Goal: Task Accomplishment & Management: Complete application form

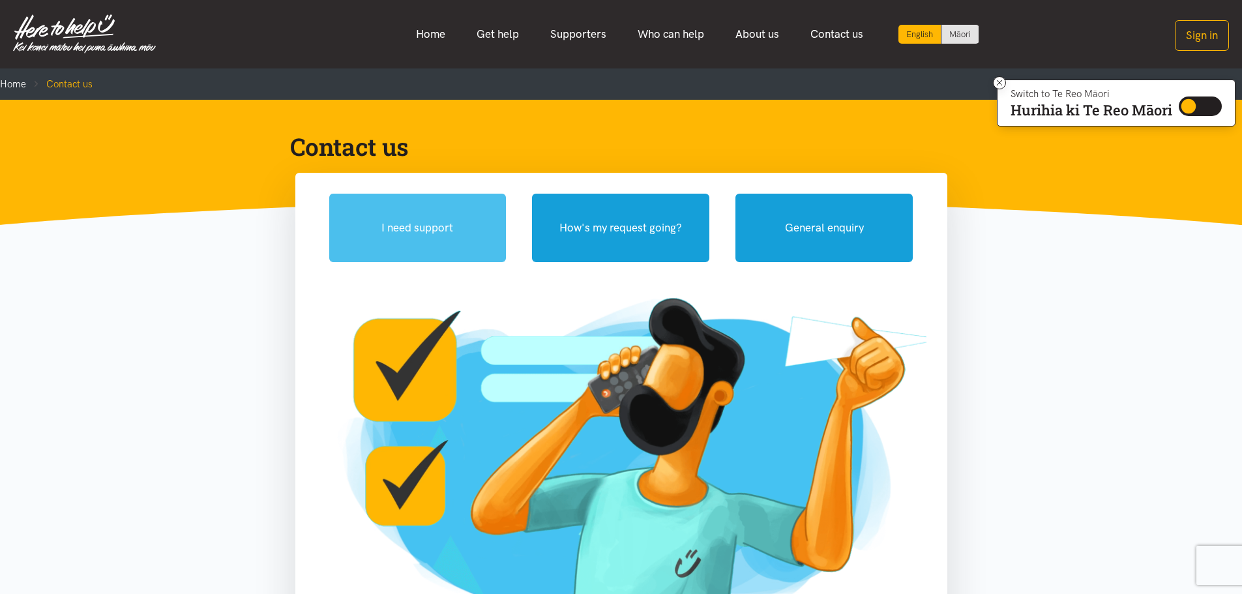
click at [443, 224] on button "I need support" at bounding box center [417, 228] width 177 height 68
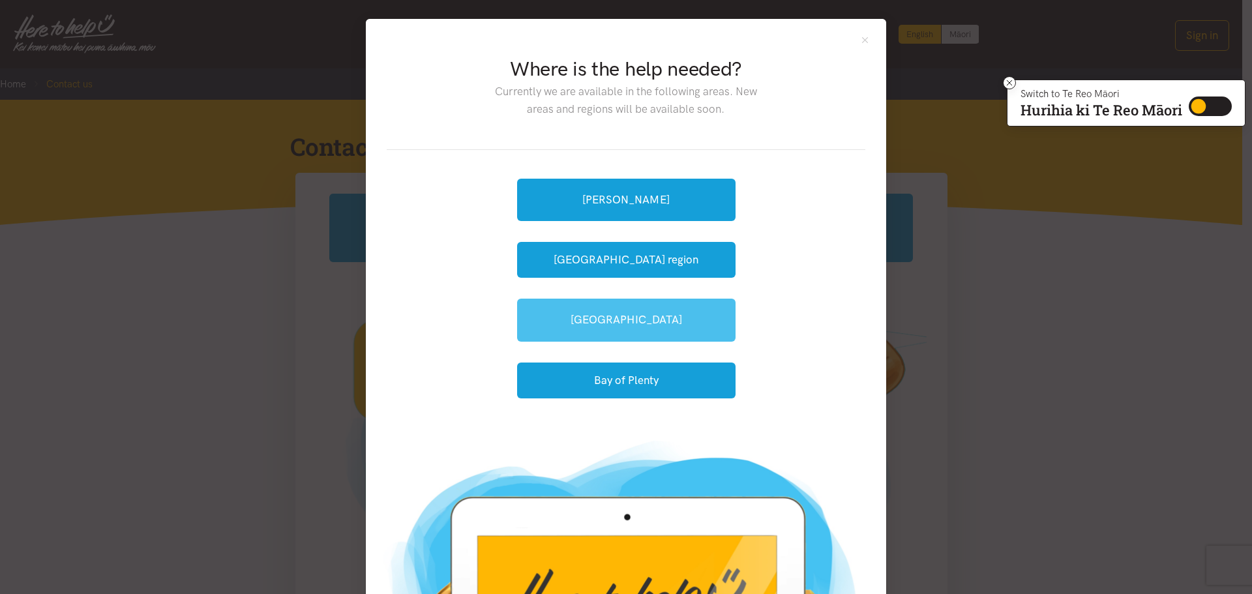
click at [625, 336] on link "[GEOGRAPHIC_DATA]" at bounding box center [626, 320] width 218 height 42
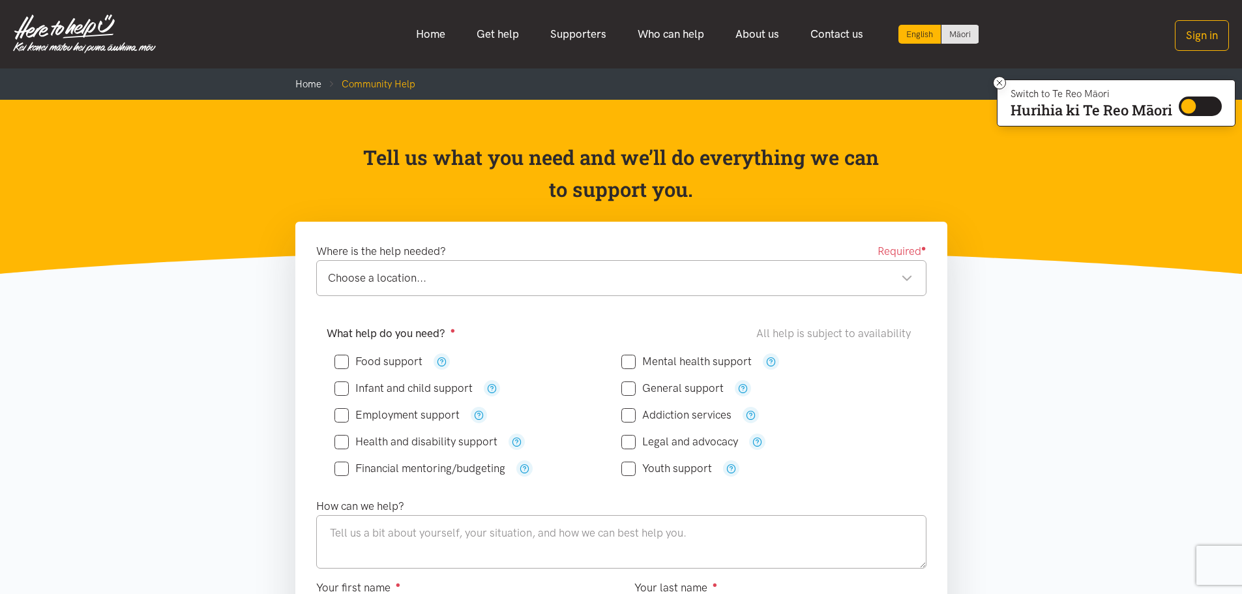
click at [427, 286] on div "Choose a location..." at bounding box center [620, 278] width 585 height 18
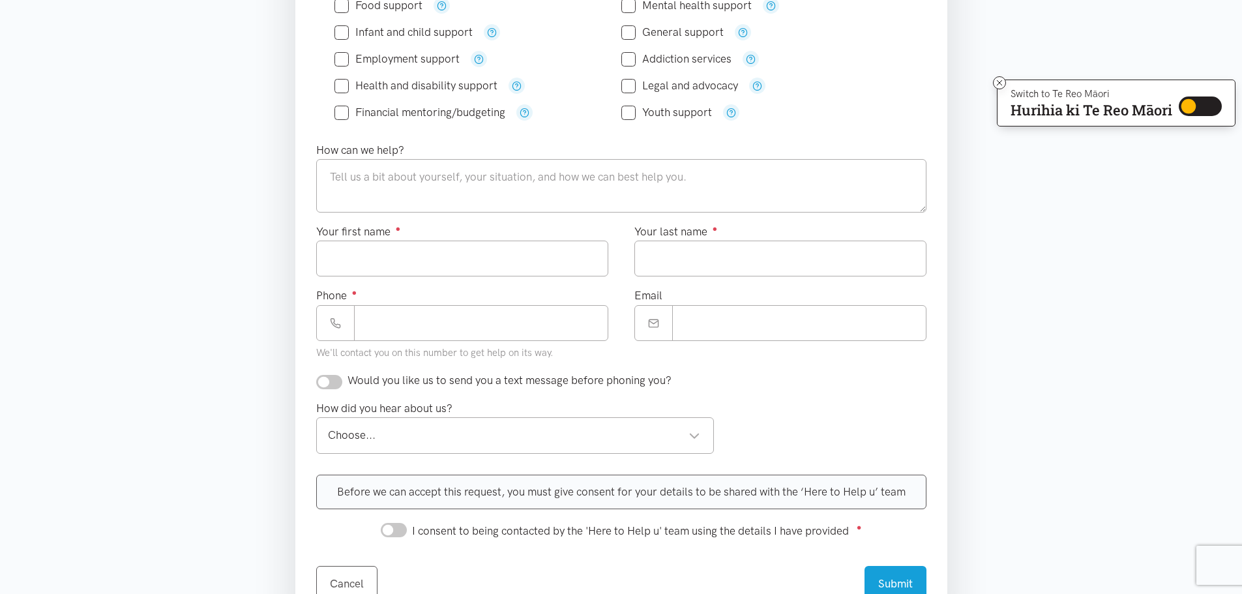
scroll to position [326, 0]
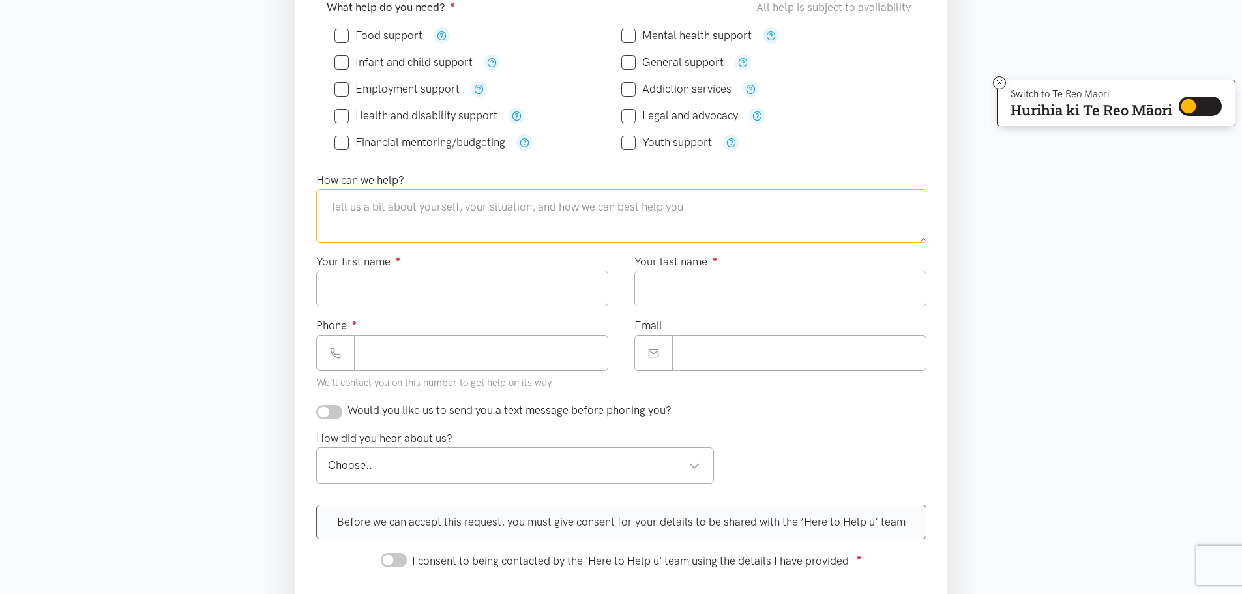
click at [374, 223] on textarea at bounding box center [621, 215] width 610 height 53
type textarea "AM in need of a food pack please"
click at [386, 281] on input "Your first name ●" at bounding box center [462, 289] width 292 height 36
type input "*****"
click at [655, 282] on input "Your last name ●" at bounding box center [781, 289] width 292 height 36
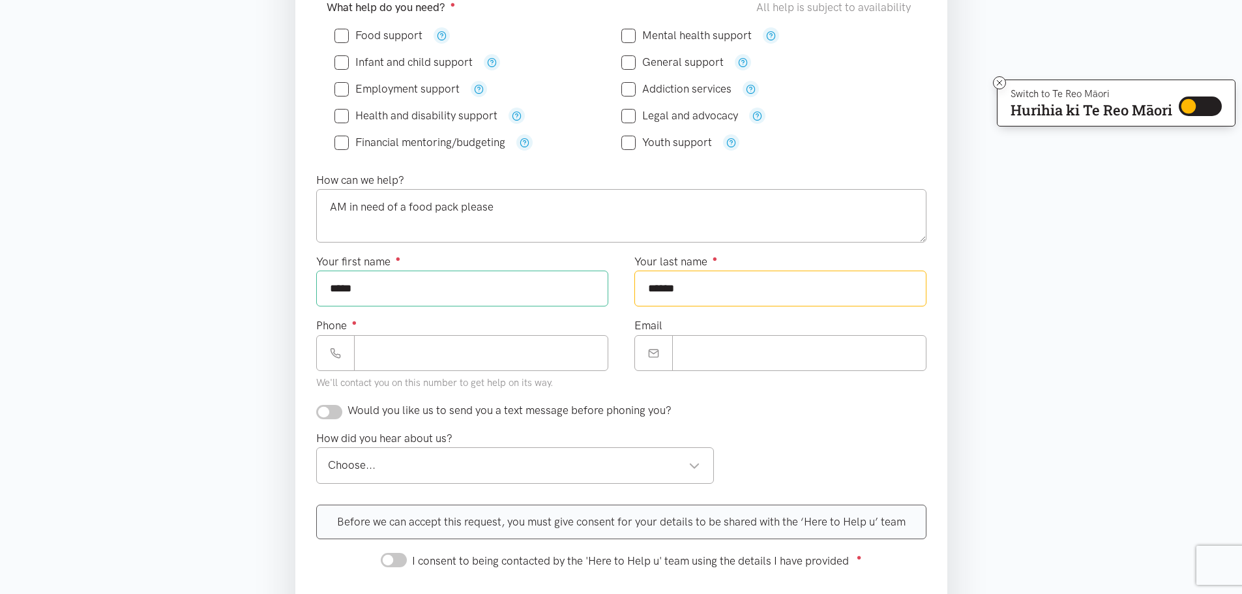
type input "******"
click at [415, 359] on input "Phone ●" at bounding box center [481, 353] width 254 height 36
type input "**********"
click at [722, 358] on input "Email" at bounding box center [799, 353] width 254 height 36
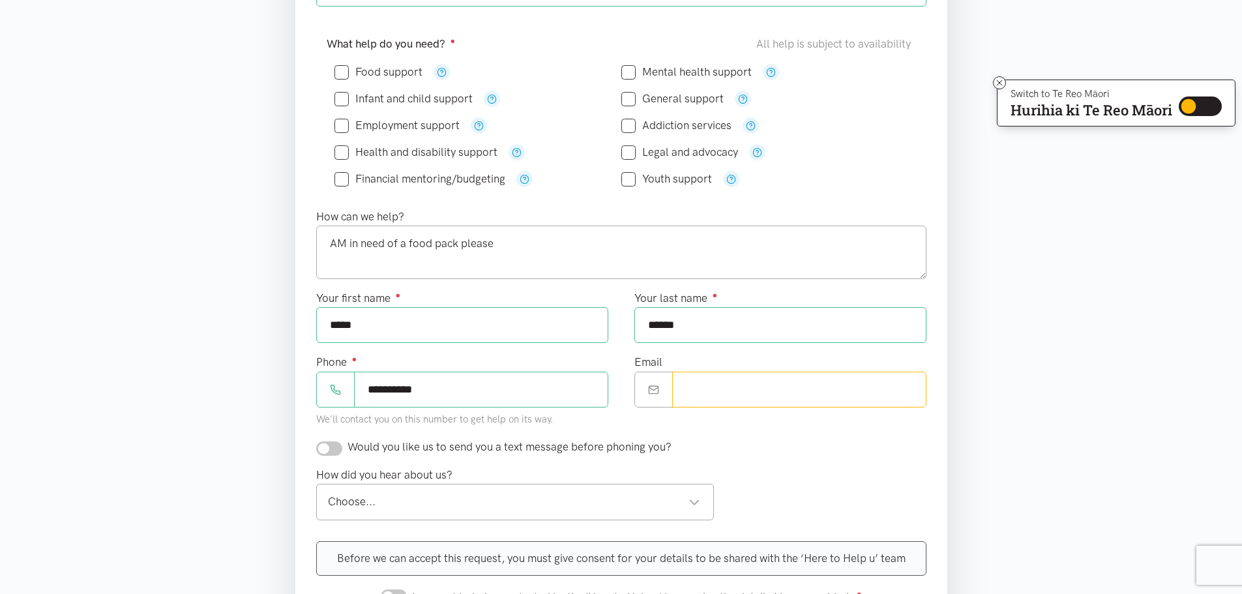
scroll to position [261, 0]
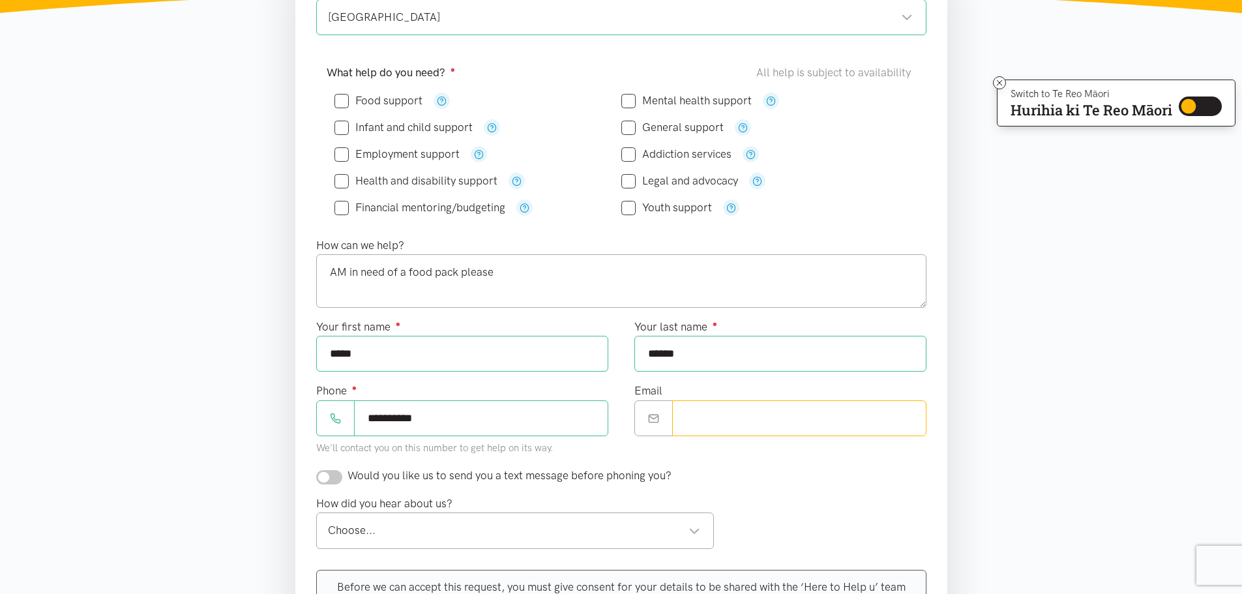
type input "**********"
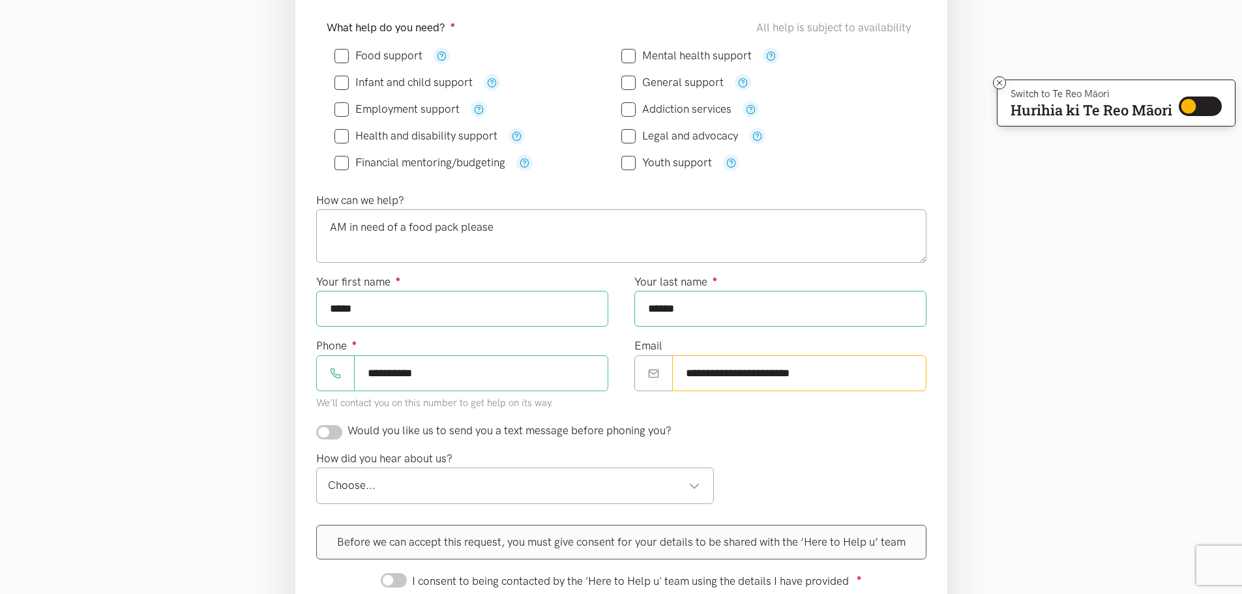
scroll to position [391, 0]
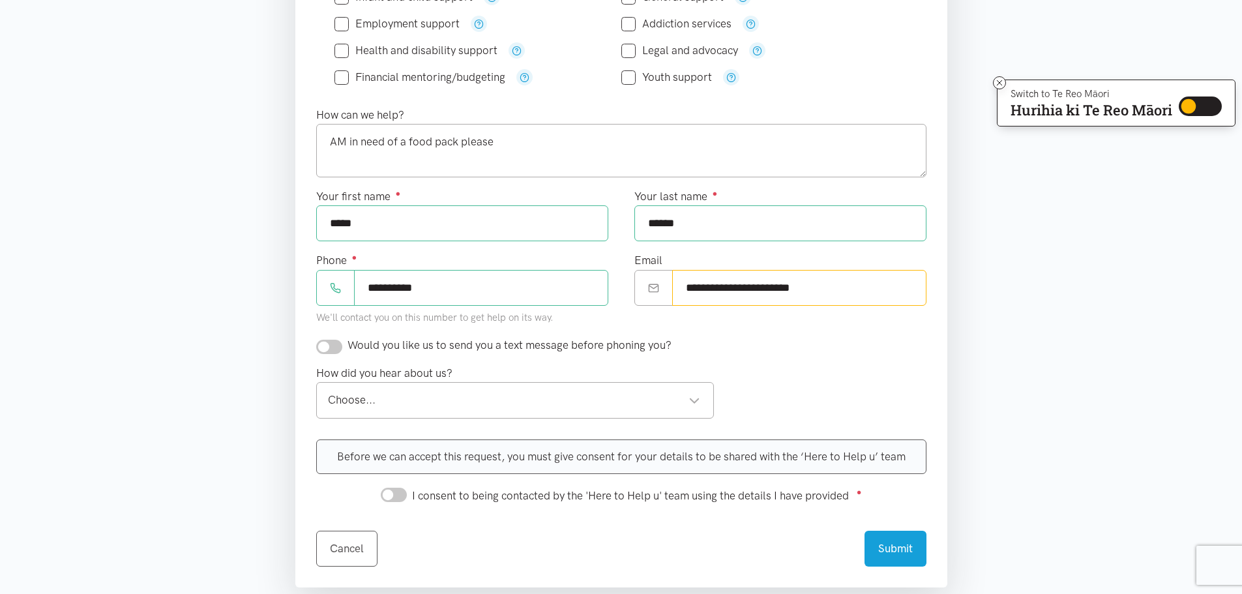
click at [396, 404] on div "Choose..." at bounding box center [514, 400] width 373 height 18
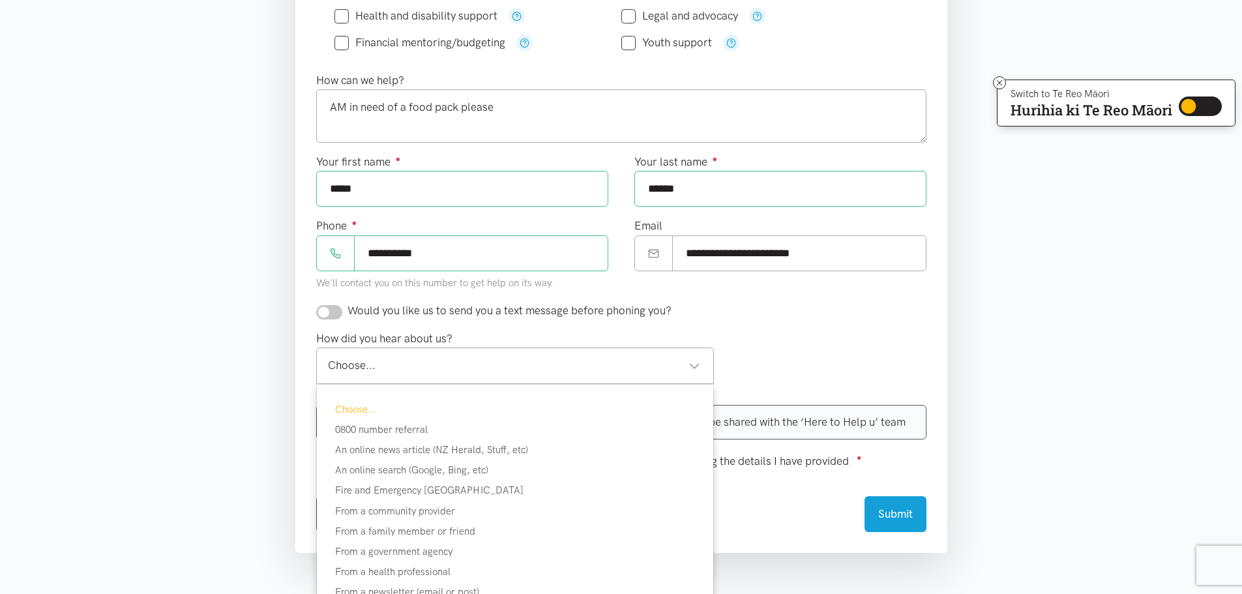
scroll to position [522, 0]
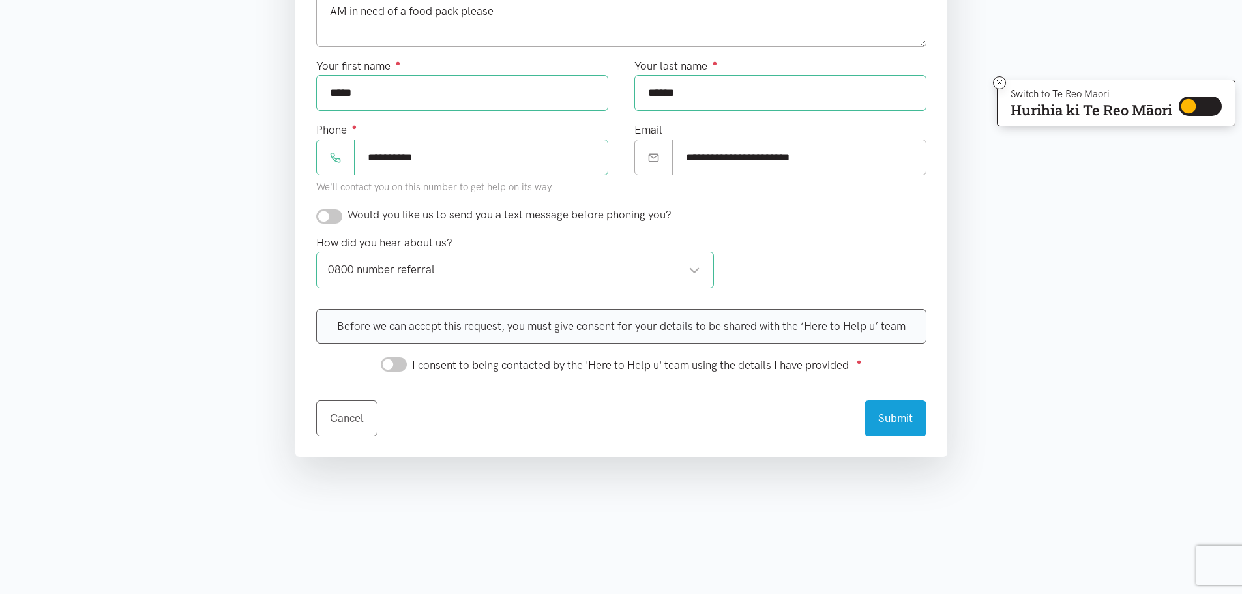
click at [387, 370] on input "I consent to being contacted by the 'Here to Help u' team using the details I h…" at bounding box center [394, 364] width 26 height 14
checkbox input "true"
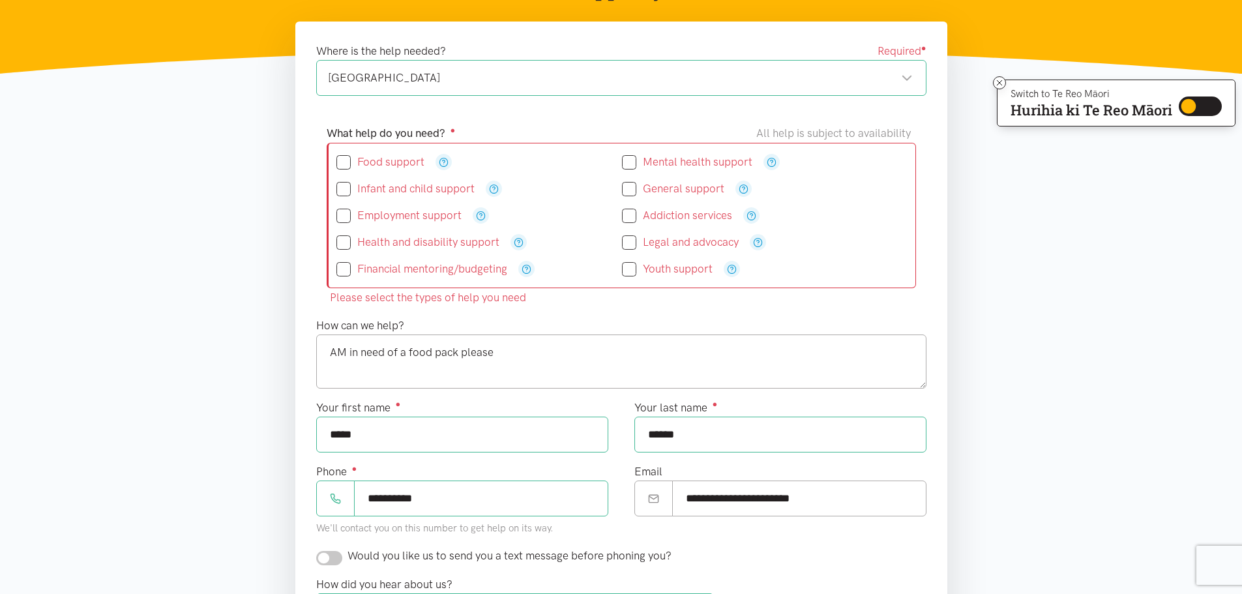
scroll to position [150, 0]
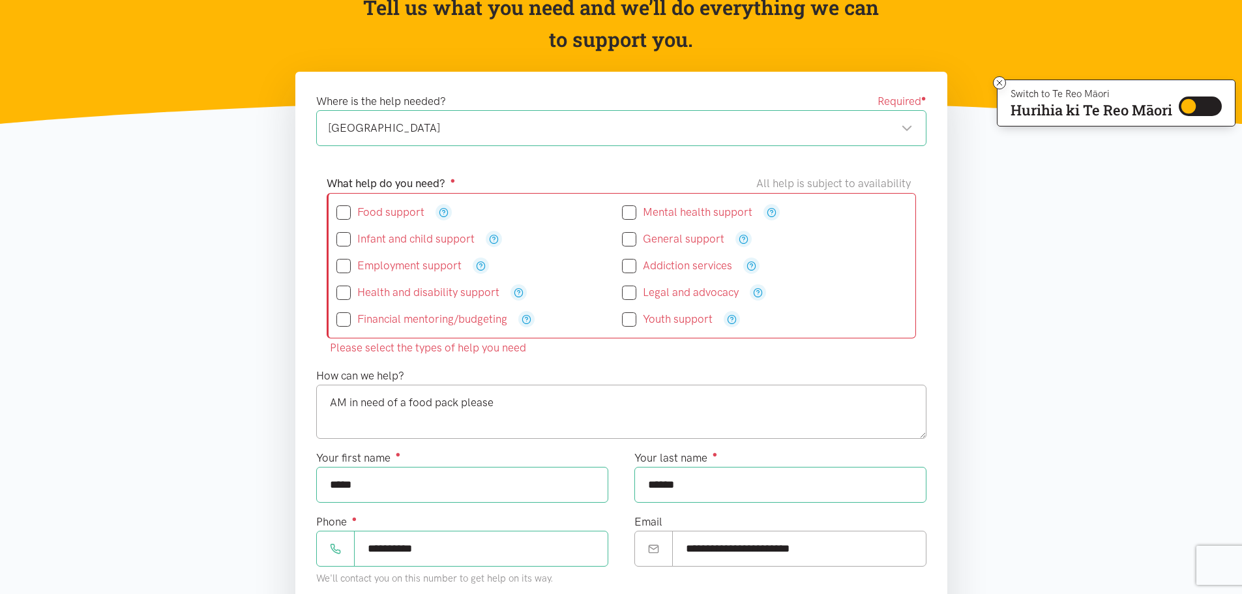
click at [344, 218] on icon at bounding box center [344, 212] width 14 height 14
click at [347, 213] on input "Food support" at bounding box center [381, 212] width 88 height 11
checkbox input "true"
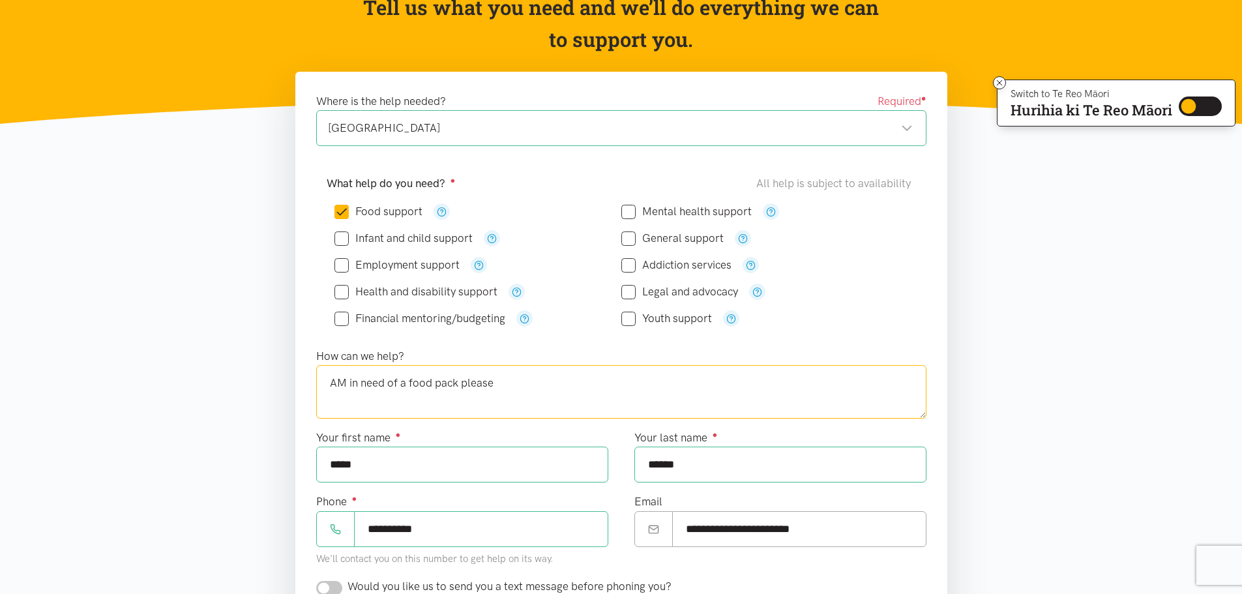
click at [344, 384] on textarea "AM in need of a food pack please" at bounding box center [621, 391] width 610 height 53
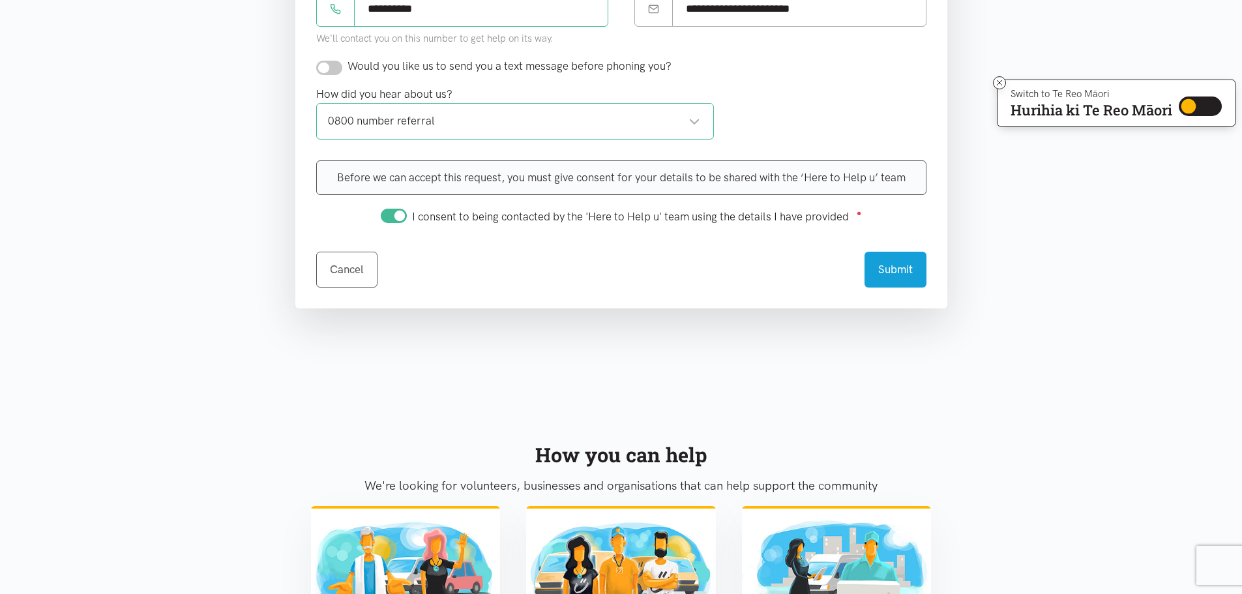
scroll to position [670, 0]
type textarea "Am in need of a food pack please"
click at [907, 278] on button "Submit" at bounding box center [896, 268] width 62 height 36
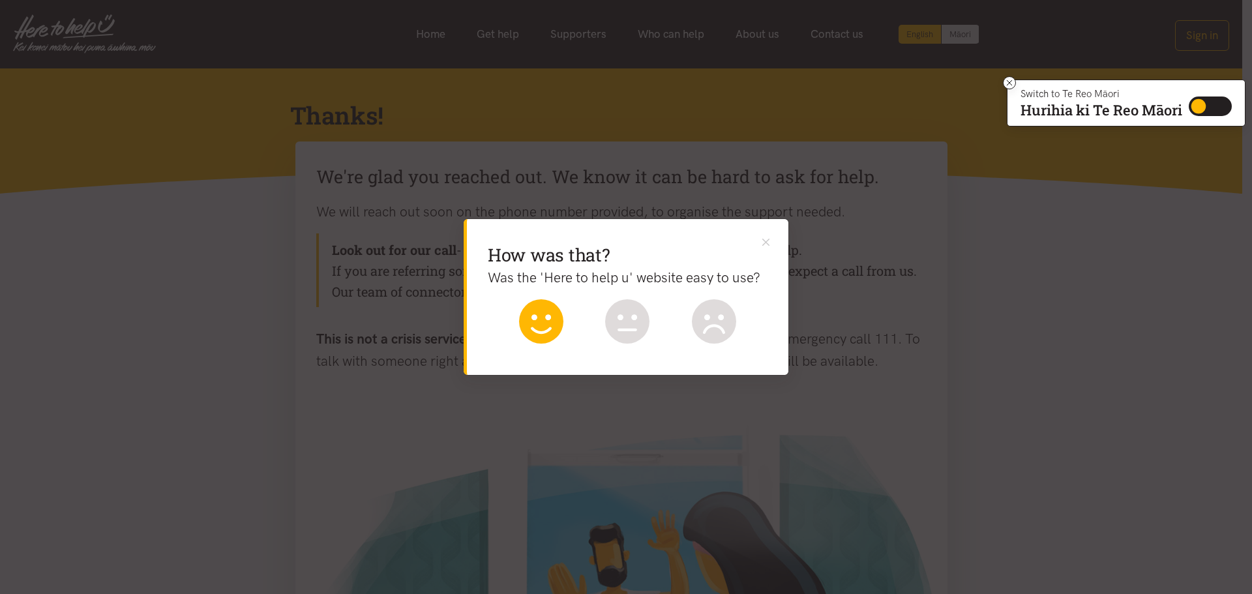
click at [536, 322] on icon at bounding box center [541, 321] width 44 height 44
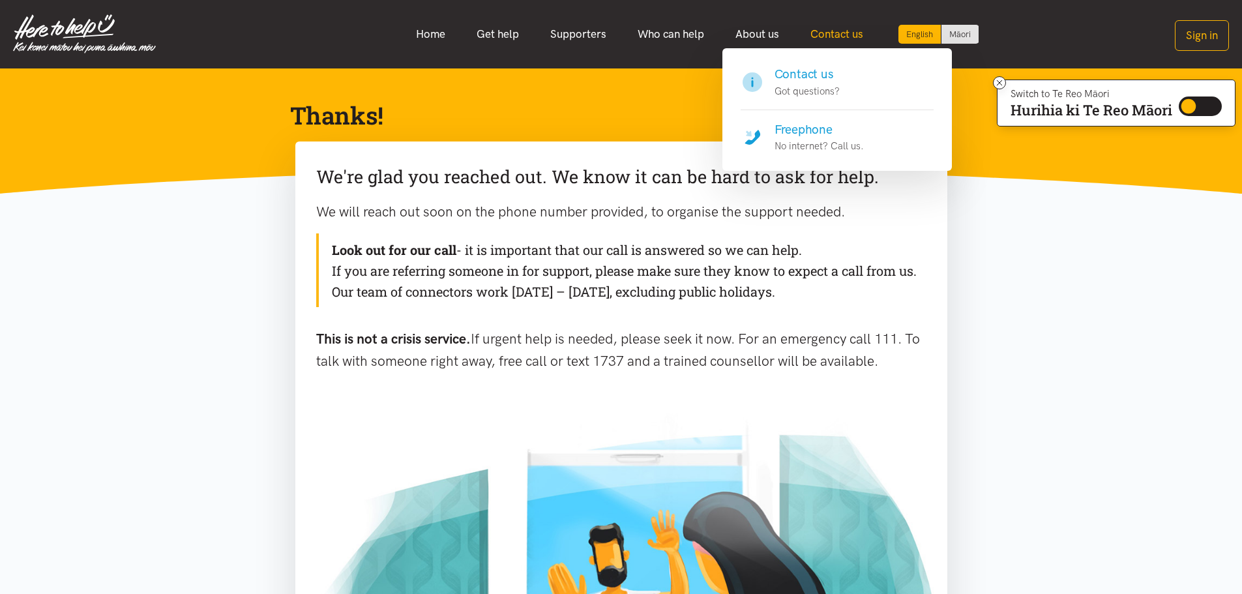
click at [846, 38] on link "Contact us" at bounding box center [837, 34] width 84 height 28
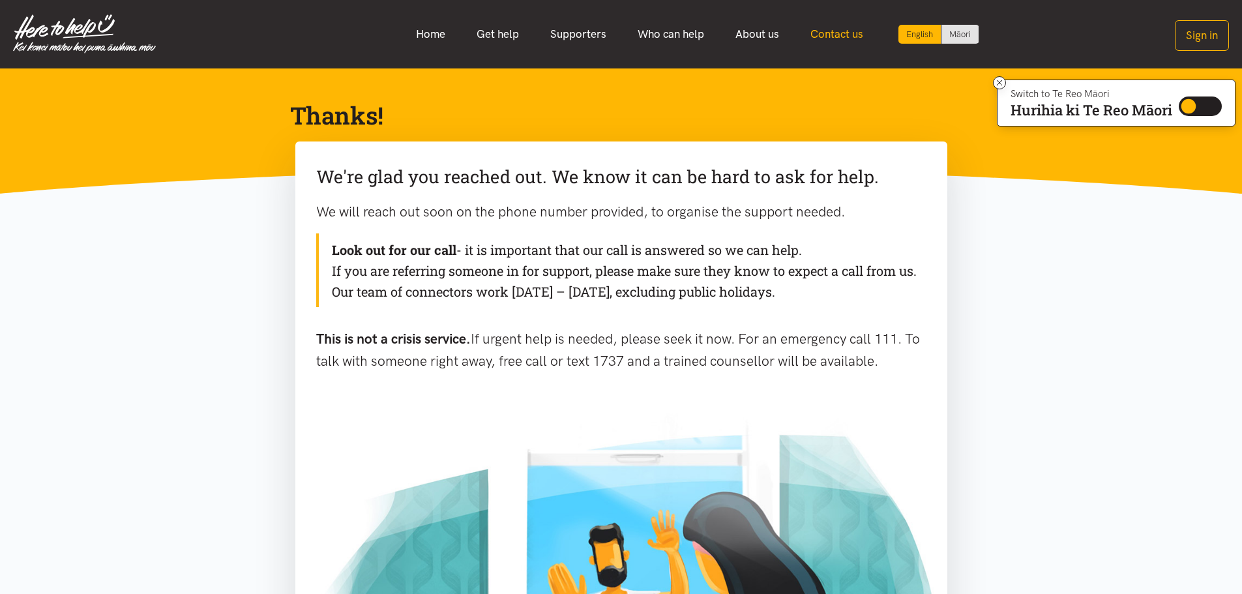
click at [828, 34] on link "Contact us" at bounding box center [837, 34] width 84 height 28
click at [826, 35] on link "Contact us" at bounding box center [837, 34] width 84 height 28
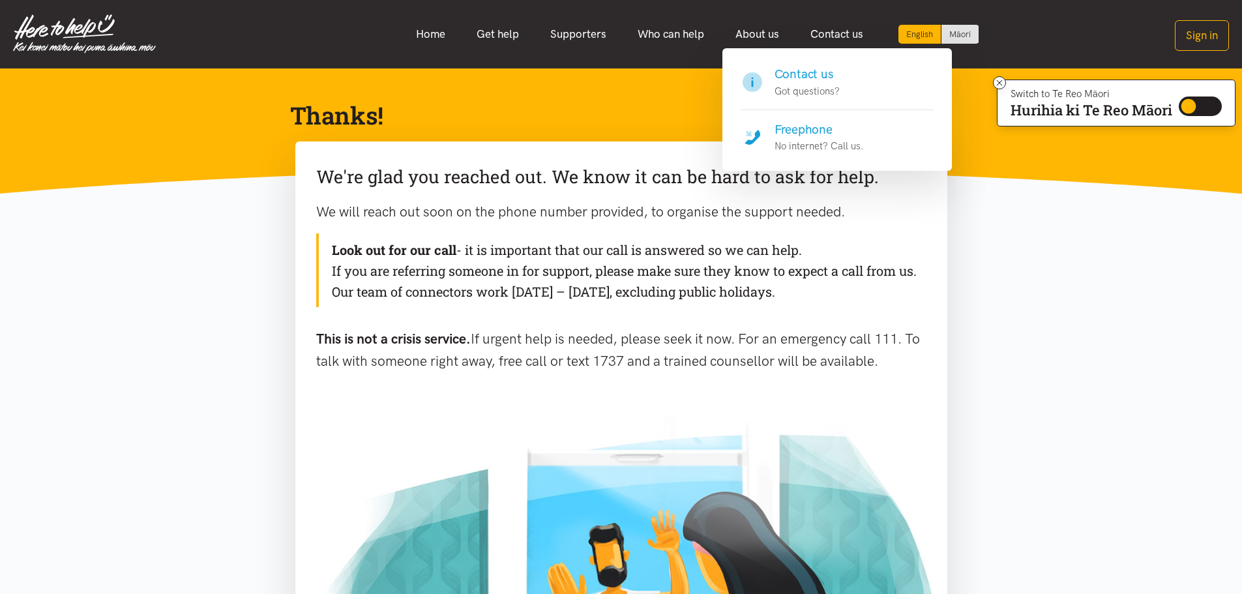
click at [807, 132] on h4 "Freephone" at bounding box center [819, 130] width 89 height 18
